Goal: Information Seeking & Learning: Compare options

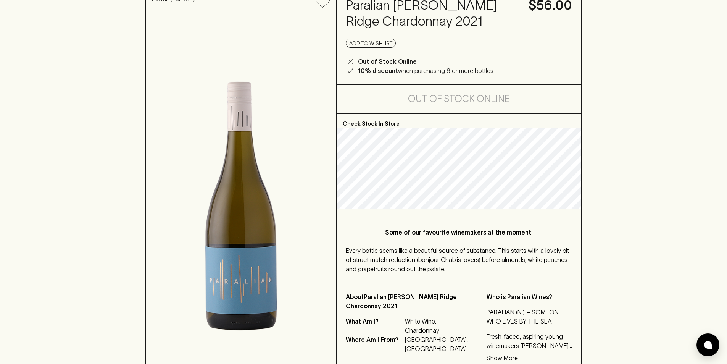
scroll to position [76, 0]
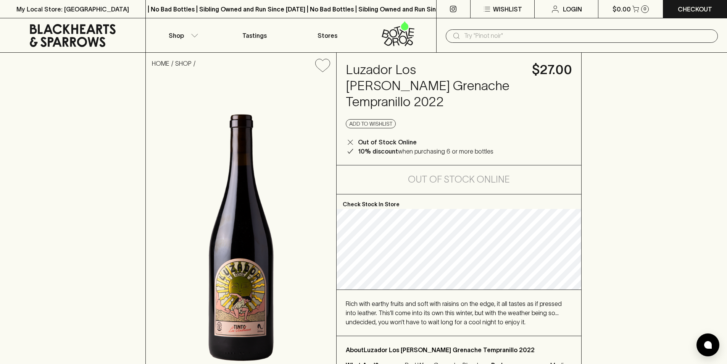
drag, startPoint x: 502, startPoint y: 84, endPoint x: 333, endPoint y: 84, distance: 169.4
click at [333, 84] on div "HOME SHOP Luzador Los Andreses Tinto Grenache Tempranillo 2022 $27.00 Add to wi…" at bounding box center [363, 225] width 436 height 344
copy div "Luzador Los Andreses Tinto Grenache Tempranillo 2022"
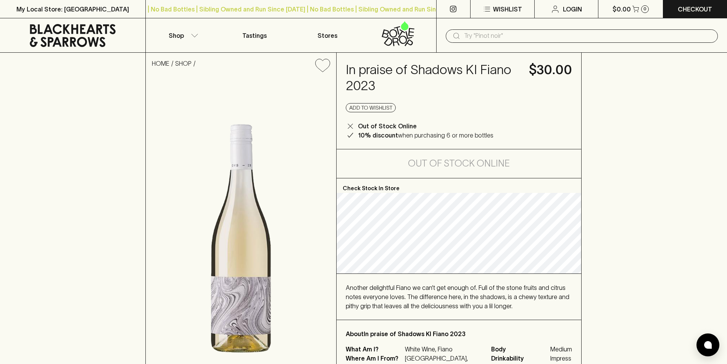
click at [548, 34] on input "text" at bounding box center [588, 36] width 248 height 12
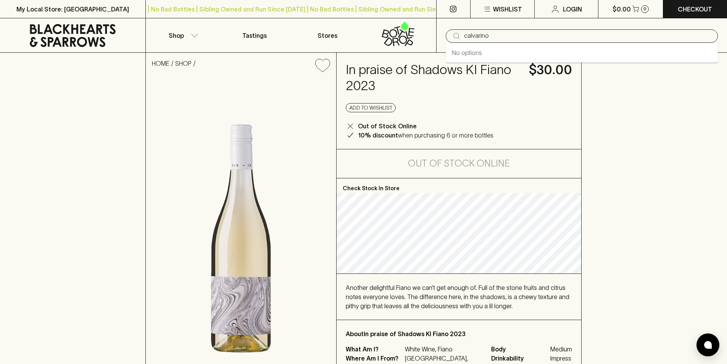
type input "calvarino"
